Goal: Transaction & Acquisition: Purchase product/service

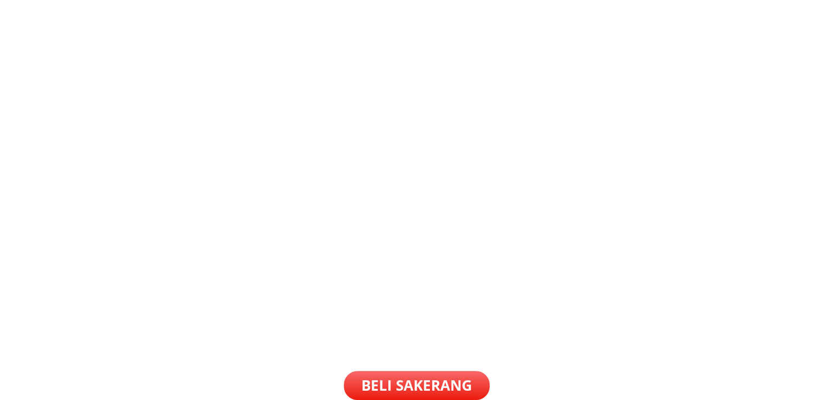
scroll to position [1262, 0]
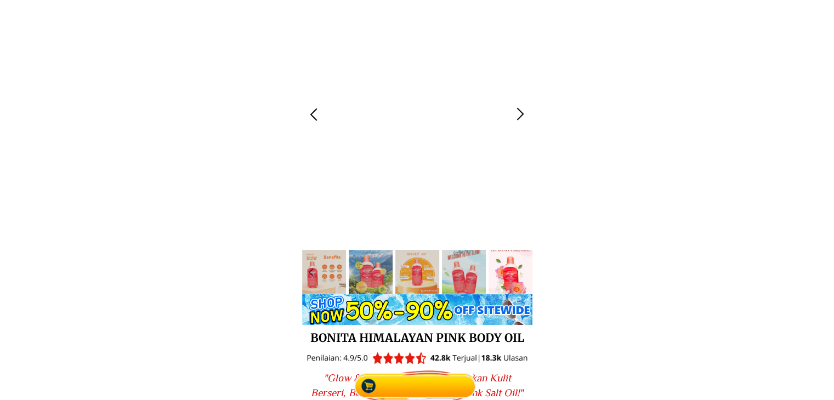
scroll to position [55, 0]
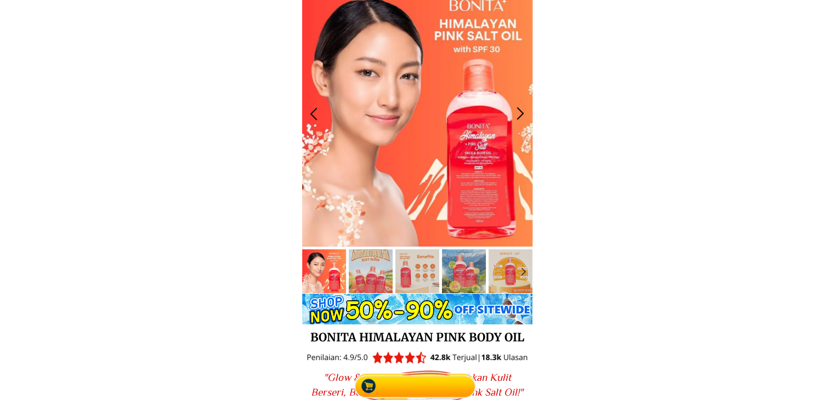
click at [512, 110] on div at bounding box center [521, 114] width 18 height 18
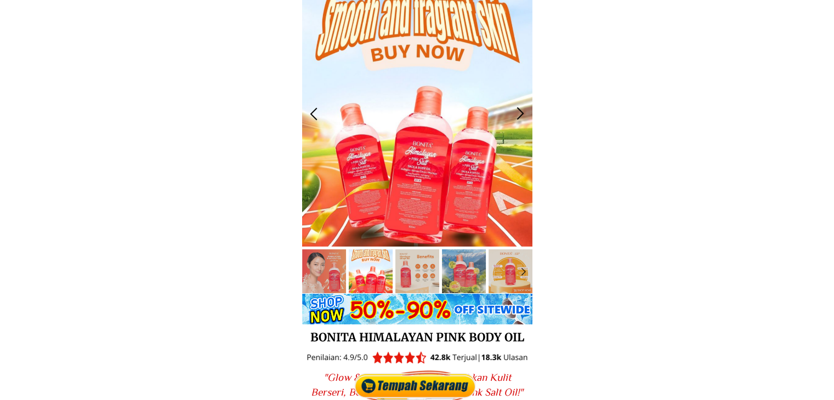
click at [512, 110] on div at bounding box center [521, 114] width 18 height 18
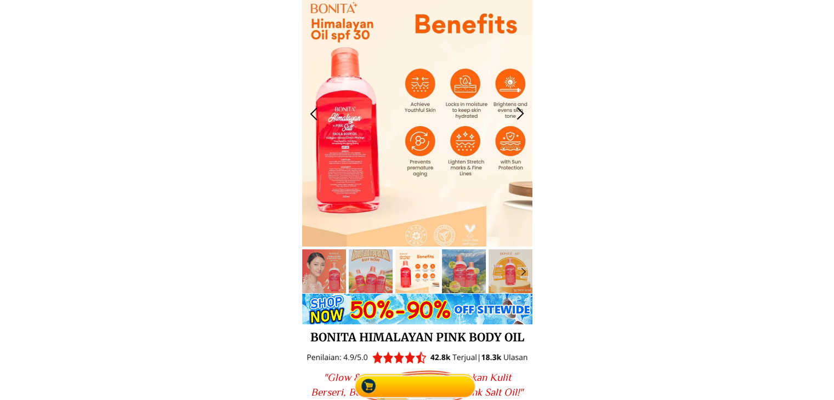
click at [512, 110] on div at bounding box center [521, 114] width 18 height 18
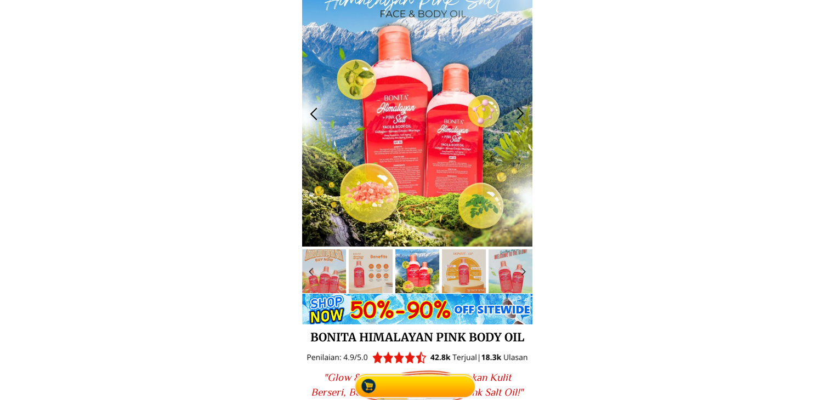
click at [512, 110] on div at bounding box center [521, 114] width 18 height 18
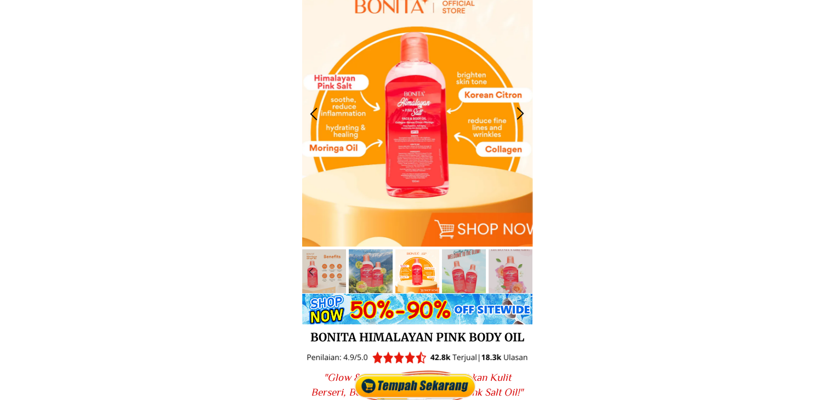
click at [512, 110] on div at bounding box center [521, 114] width 18 height 18
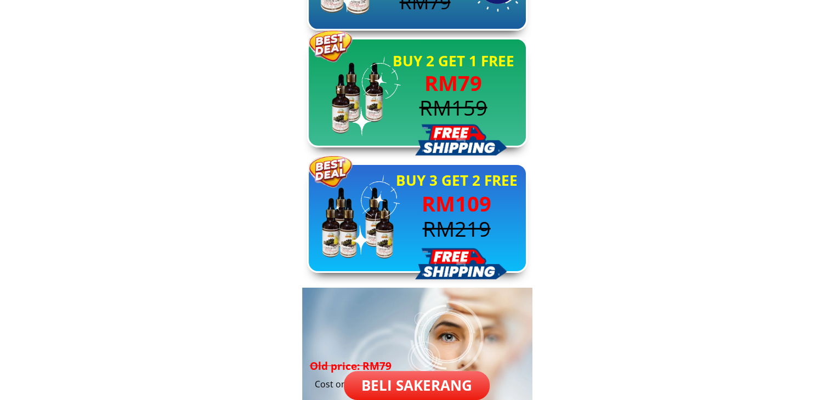
scroll to position [3566, 0]
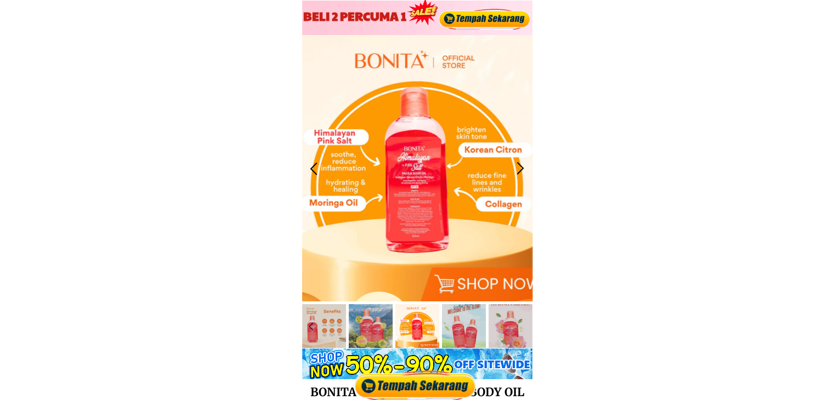
click at [516, 170] on div at bounding box center [521, 169] width 18 height 18
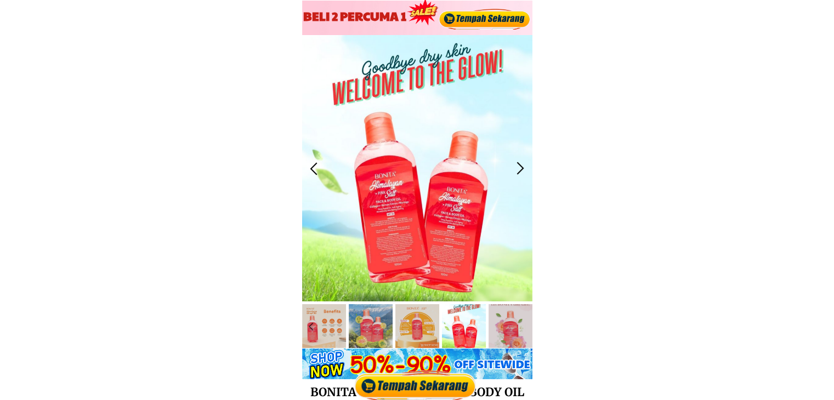
click at [516, 170] on div at bounding box center [521, 169] width 18 height 18
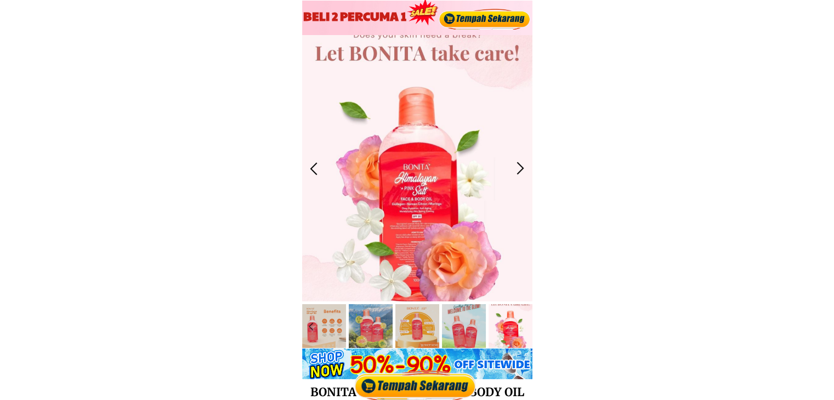
click at [516, 170] on div at bounding box center [521, 169] width 18 height 18
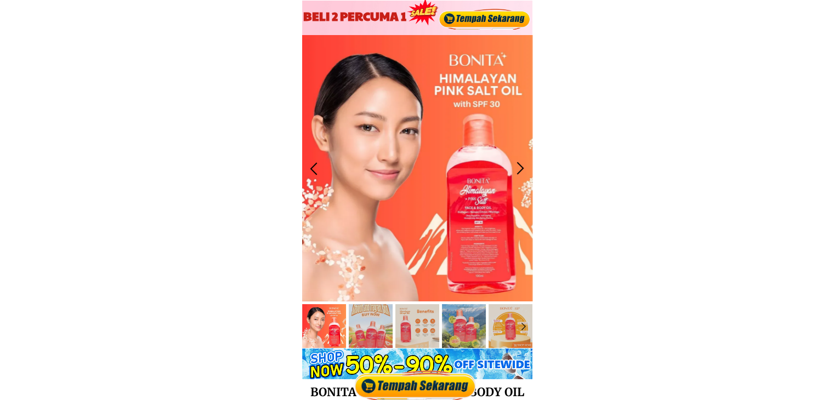
click at [516, 170] on div at bounding box center [521, 169] width 18 height 18
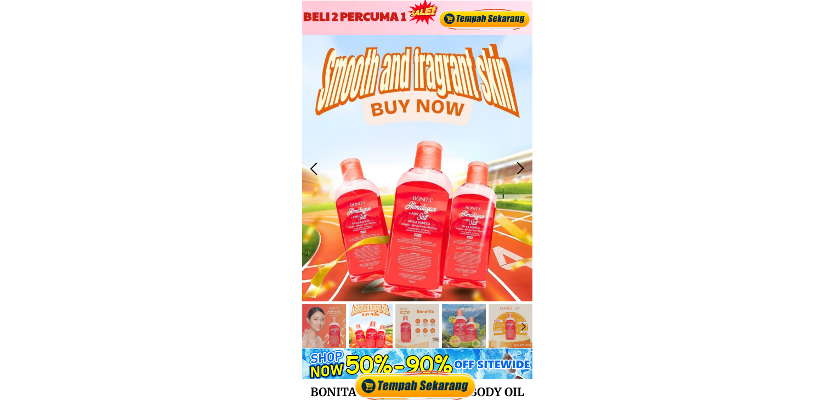
click at [516, 170] on div at bounding box center [521, 169] width 18 height 18
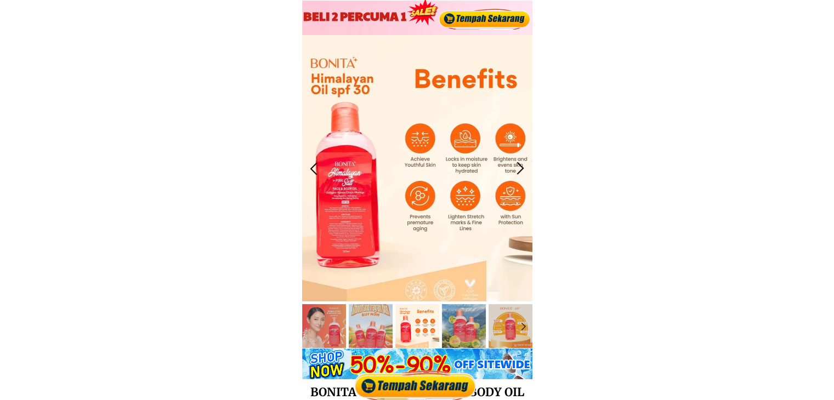
click at [516, 170] on div at bounding box center [521, 169] width 18 height 18
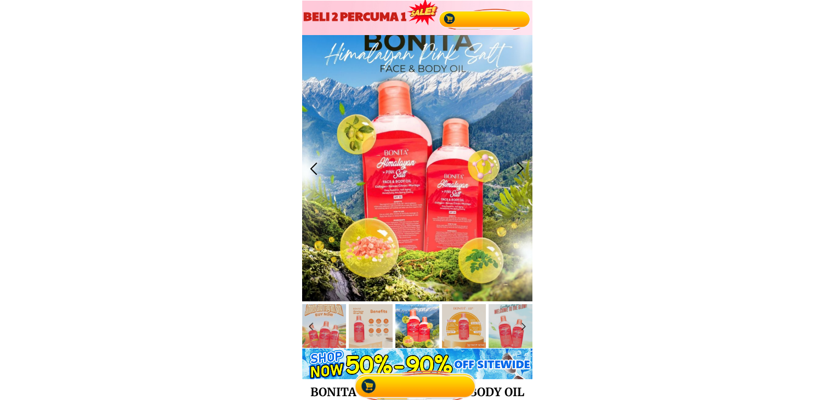
click at [516, 170] on div at bounding box center [521, 169] width 18 height 18
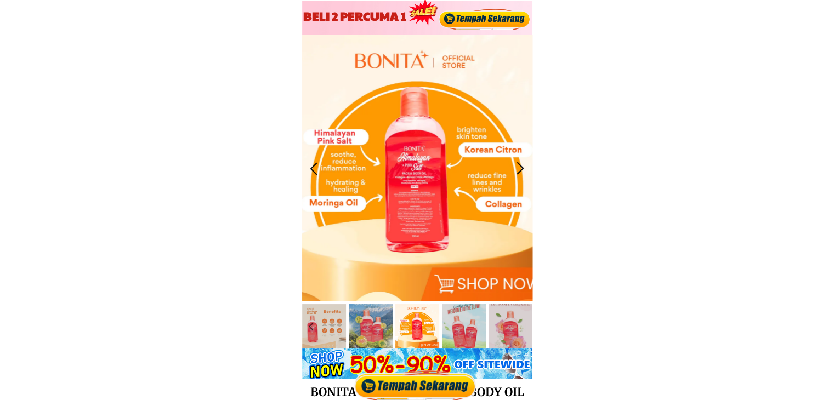
click at [516, 170] on div at bounding box center [521, 169] width 18 height 18
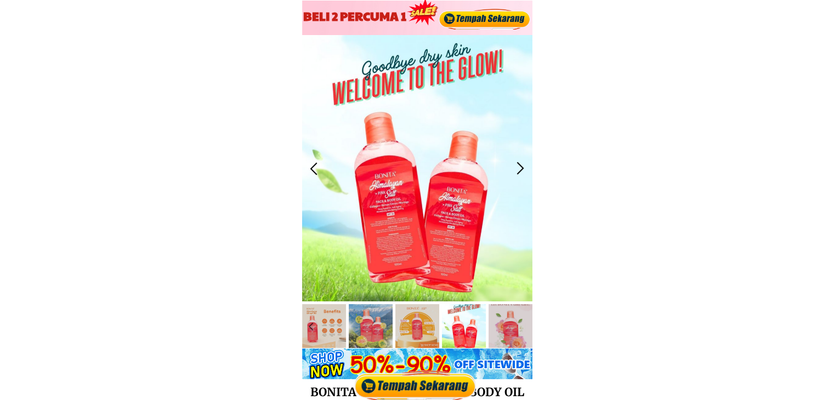
click at [516, 170] on div at bounding box center [521, 169] width 18 height 18
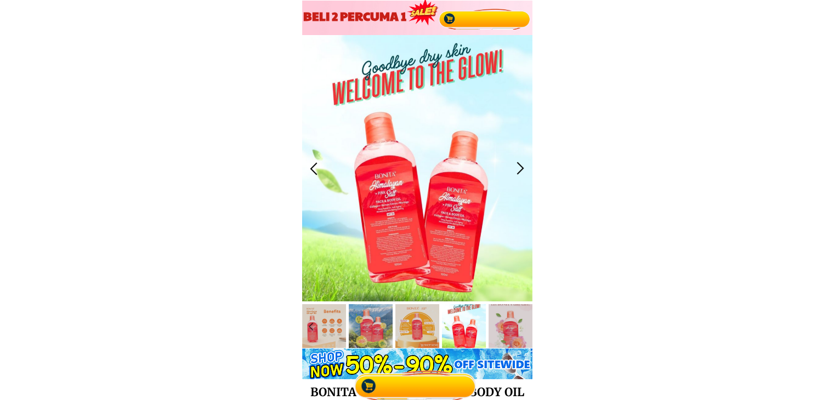
click at [516, 170] on div at bounding box center [521, 169] width 18 height 18
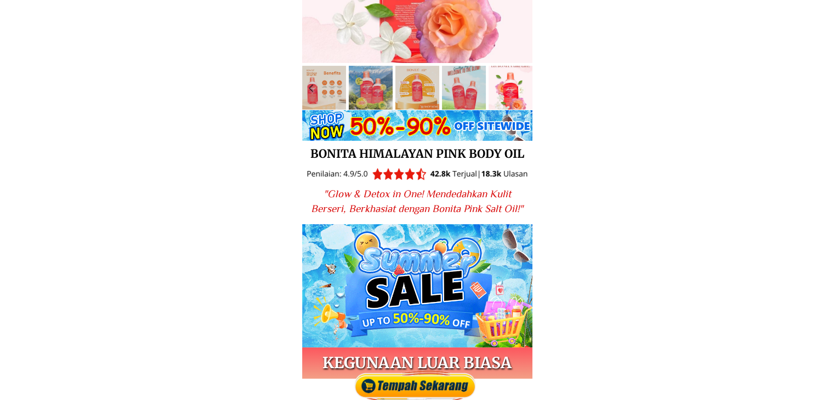
scroll to position [219, 0]
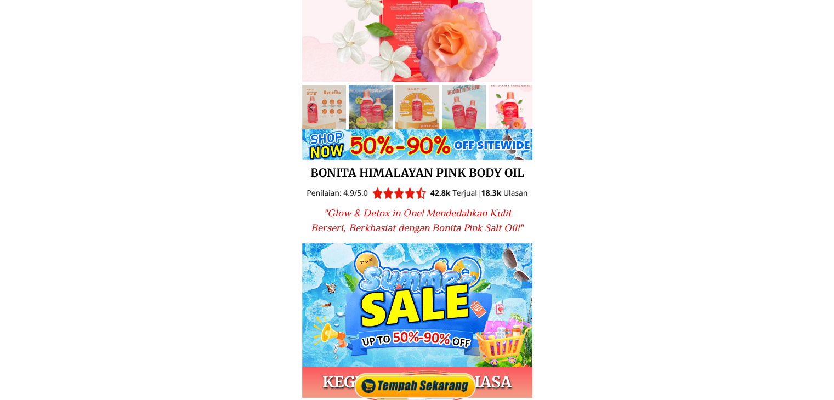
click at [437, 176] on h3 "BONITA HIMALAYAN PINK BODY OIL" at bounding box center [418, 173] width 224 height 19
click at [452, 170] on h3 "BONITA HIMALAYAN PINK BODY OIL" at bounding box center [418, 173] width 224 height 19
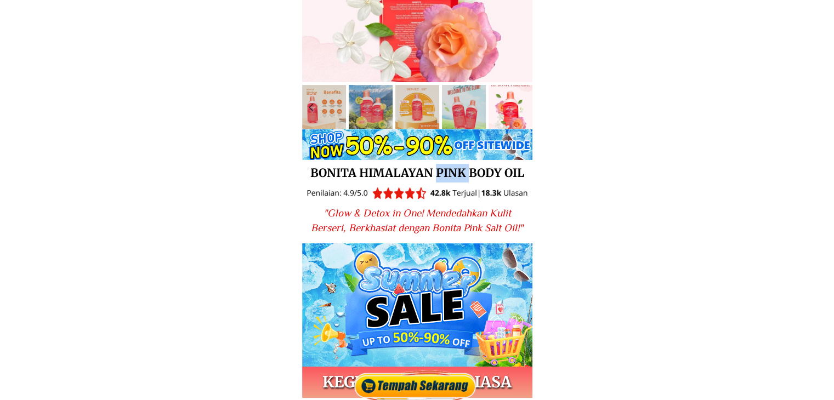
click at [452, 170] on h3 "BONITA HIMALAYAN PINK BODY OIL" at bounding box center [418, 173] width 224 height 19
click at [505, 174] on h3 "BONITA HIMALAYAN PINK BODY OIL" at bounding box center [418, 173] width 224 height 19
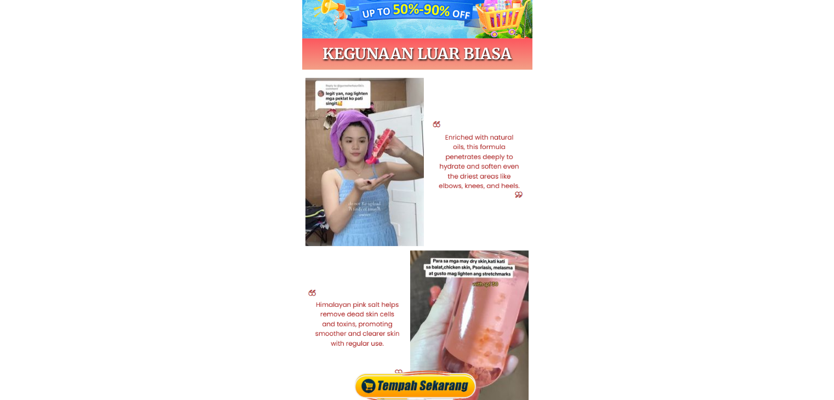
scroll to position [549, 0]
click at [488, 159] on div at bounding box center [478, 158] width 109 height 111
click at [303, 198] on div "KEGUNAAN LUAR BIASA" at bounding box center [417, 314] width 230 height 552
click at [389, 183] on div "KEGUNAAN LUAR BIASA" at bounding box center [417, 314] width 230 height 552
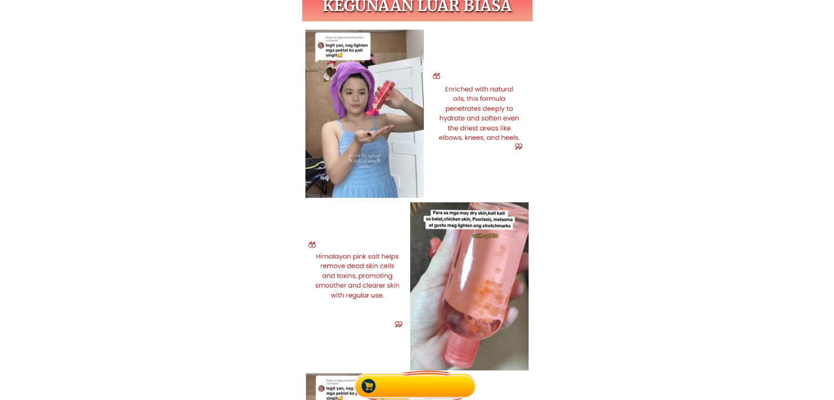
scroll to position [603, 0]
